Goal: Find specific page/section: Find specific page/section

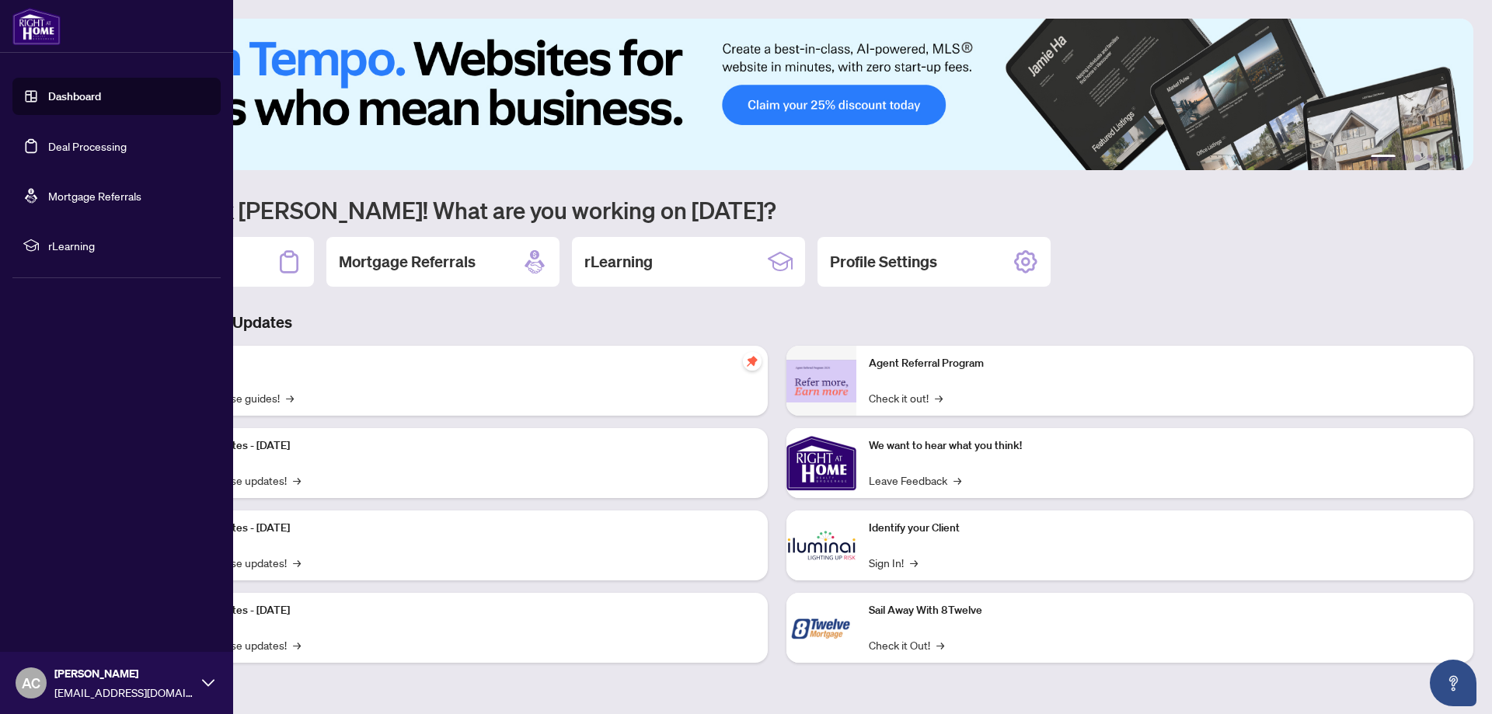
click at [68, 147] on link "Deal Processing" at bounding box center [87, 146] width 79 height 14
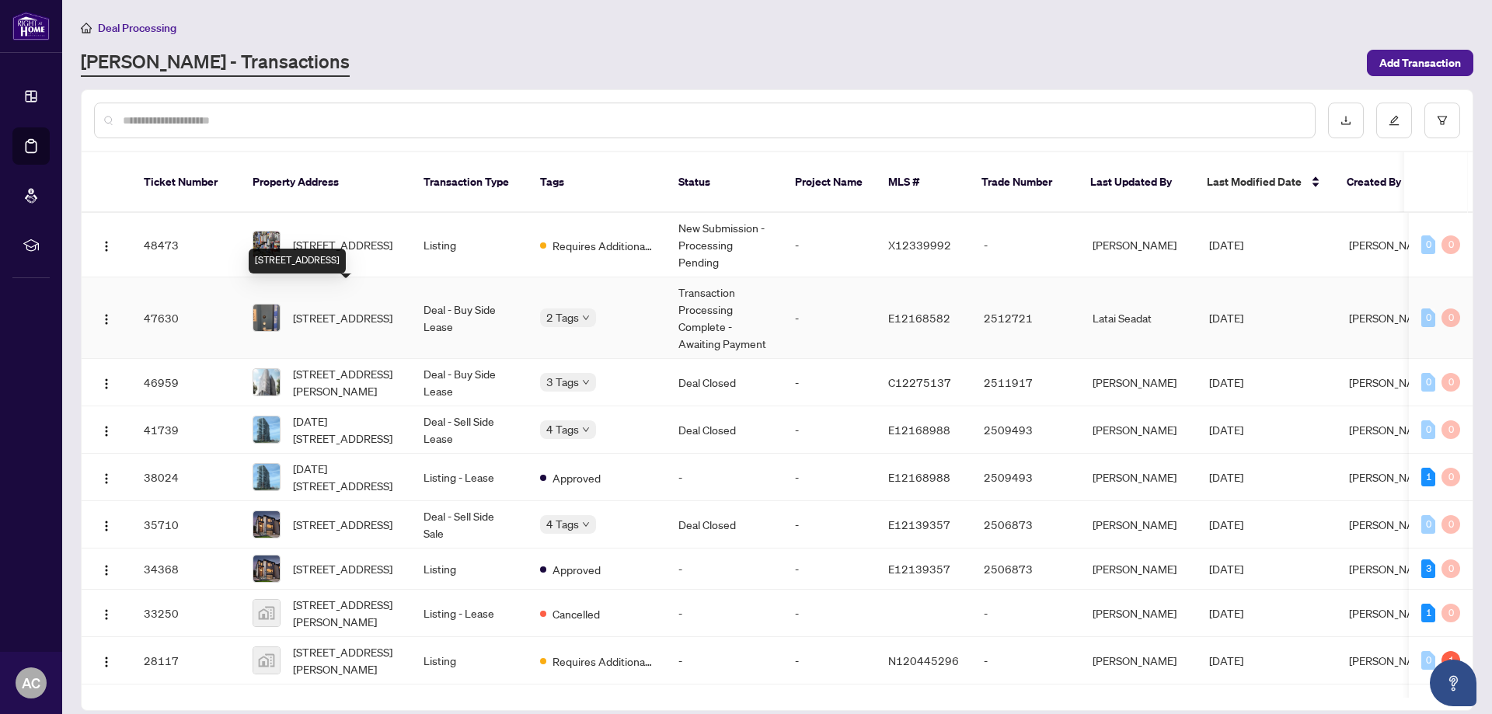
click at [333, 309] on span "[STREET_ADDRESS]" at bounding box center [342, 317] width 99 height 17
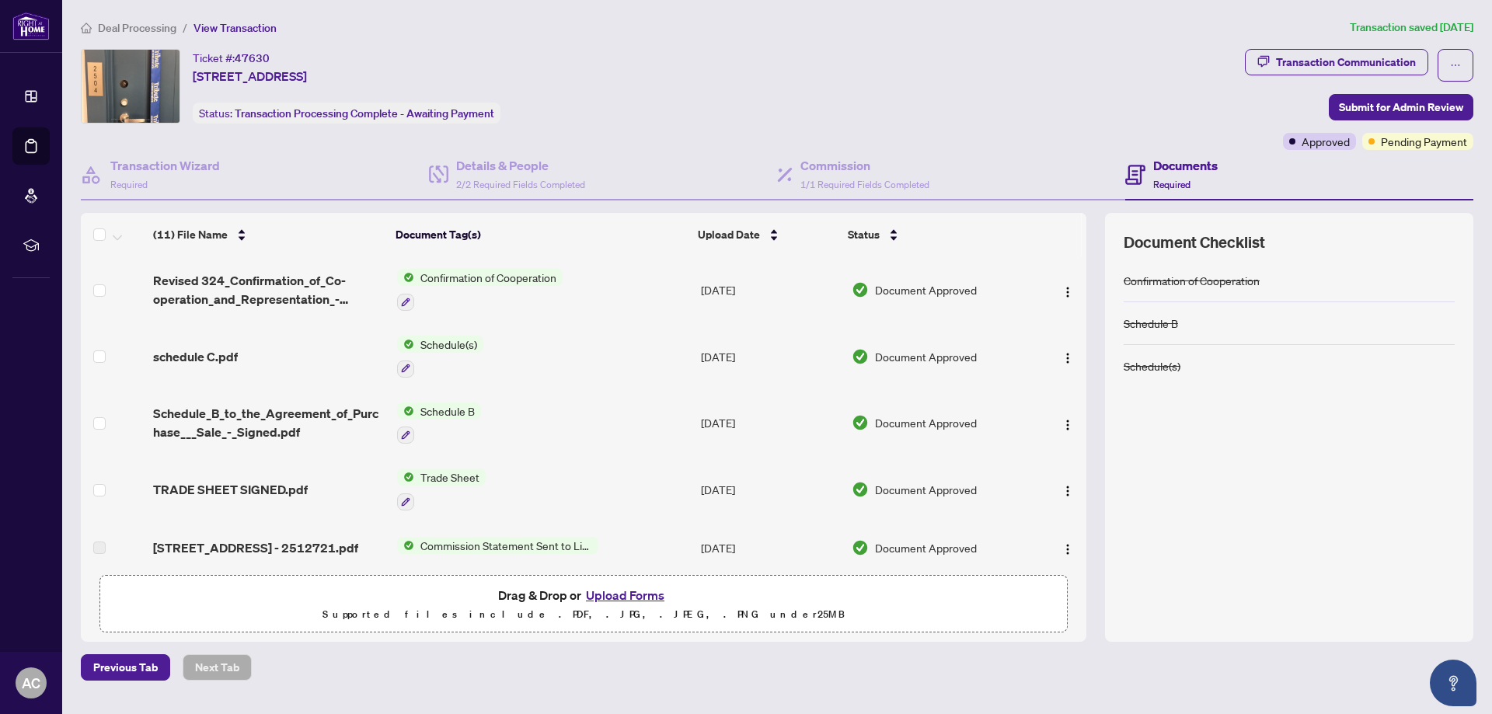
click at [976, 82] on div "Ticket #: 47630 [STREET_ADDRESS] Status: Transaction Processing Complete - Awai…" at bounding box center [660, 86] width 1158 height 75
